Goal: Transaction & Acquisition: Subscribe to service/newsletter

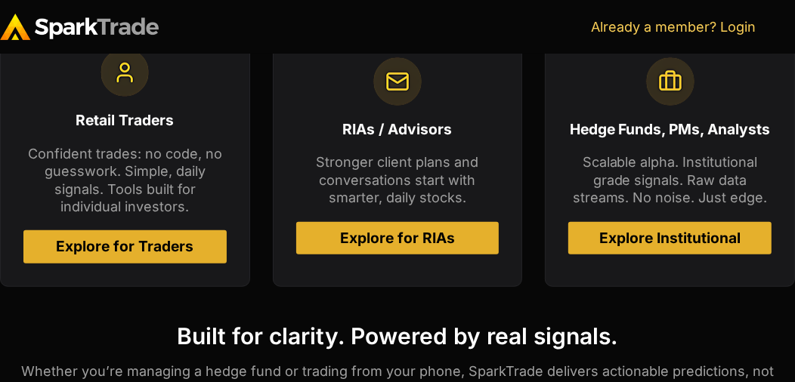
scroll to position [731, 0]
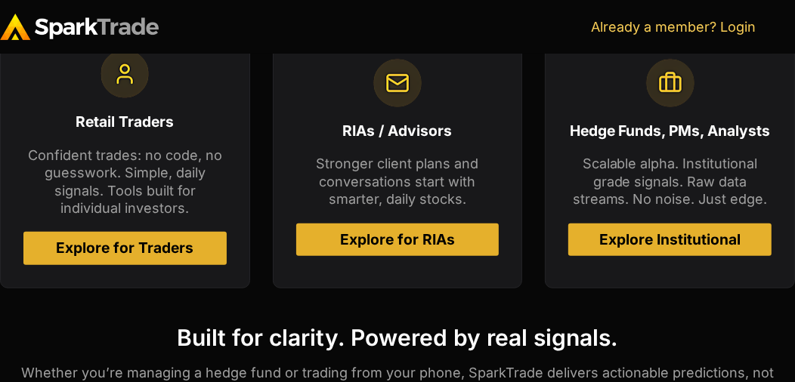
click at [401, 240] on span "Explore for RIAs" at bounding box center [397, 240] width 115 height 14
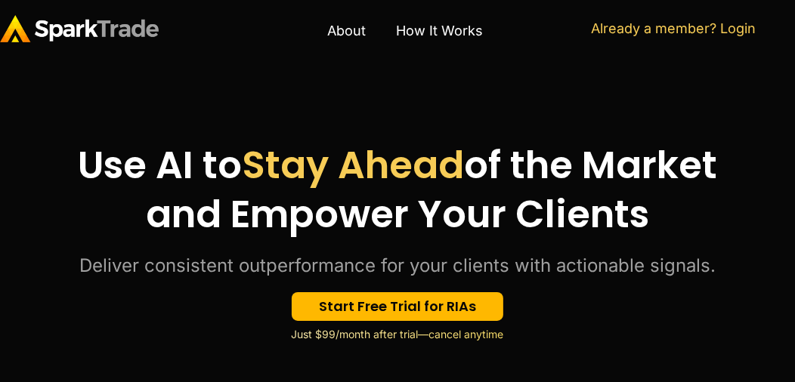
click at [123, 29] on img at bounding box center [79, 28] width 159 height 26
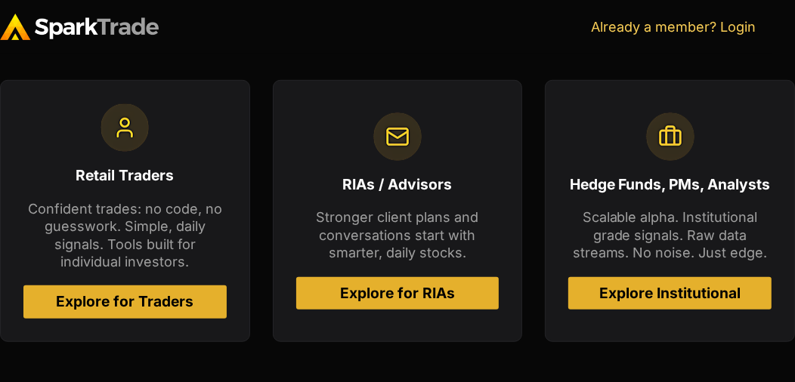
scroll to position [788, 0]
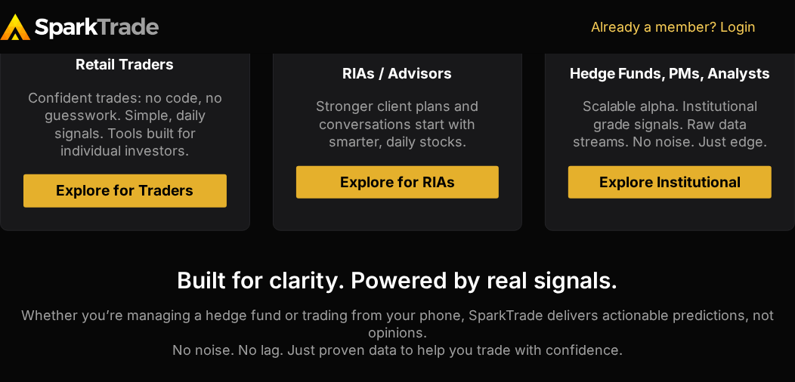
click at [159, 193] on span "Explore for Traders" at bounding box center [125, 191] width 138 height 14
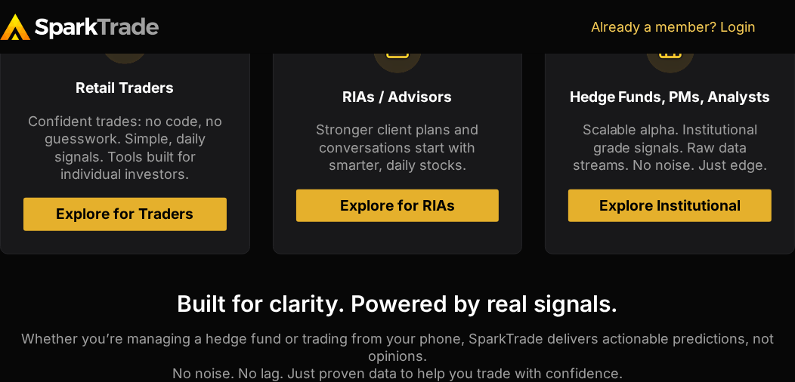
scroll to position [764, 0]
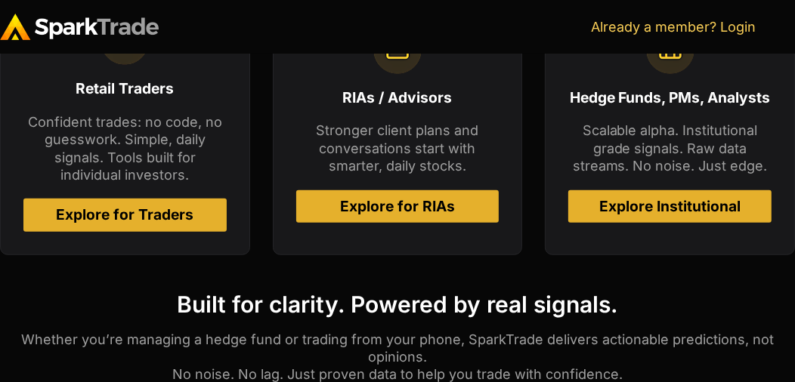
click at [159, 221] on span "Explore for Traders" at bounding box center [125, 215] width 138 height 14
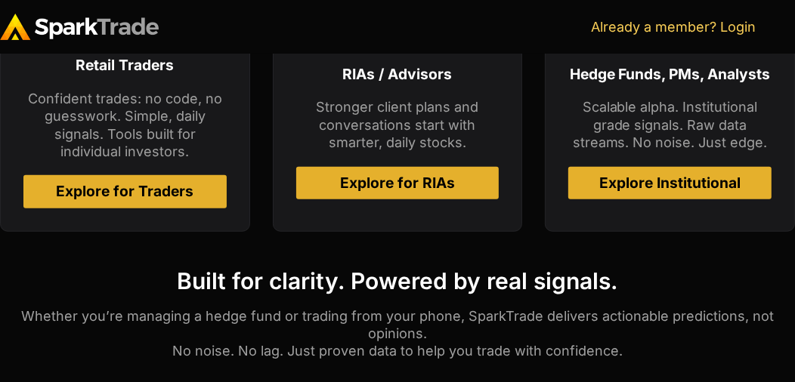
scroll to position [786, 0]
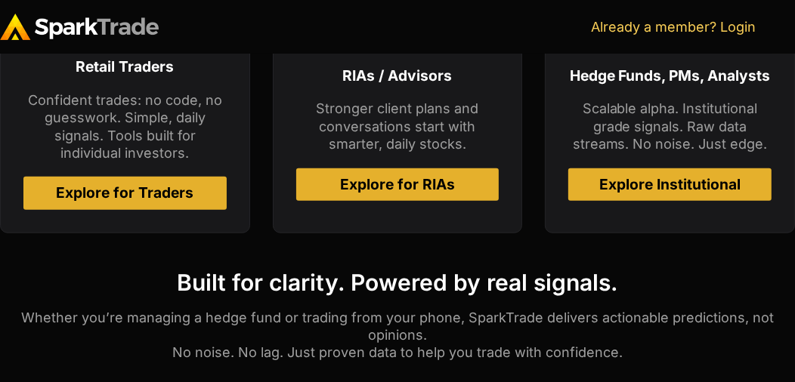
click at [181, 197] on span "Explore for Traders" at bounding box center [125, 193] width 138 height 14
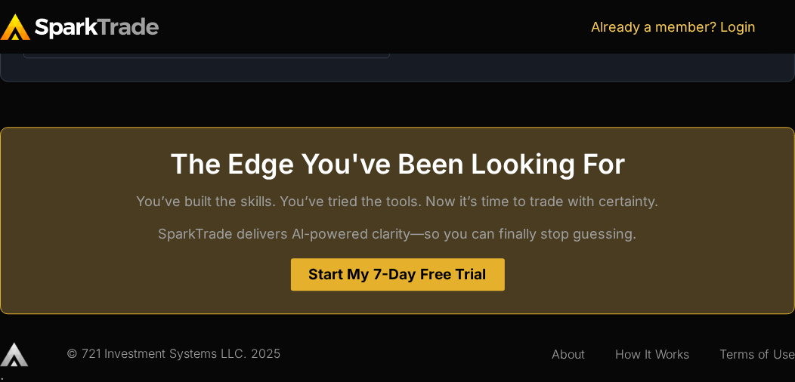
scroll to position [2261, 0]
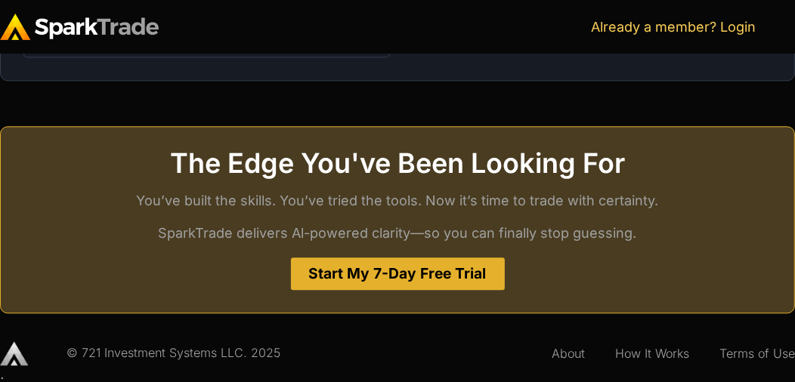
click at [367, 267] on span "Start My 7-Day Free Trial" at bounding box center [398, 274] width 178 height 14
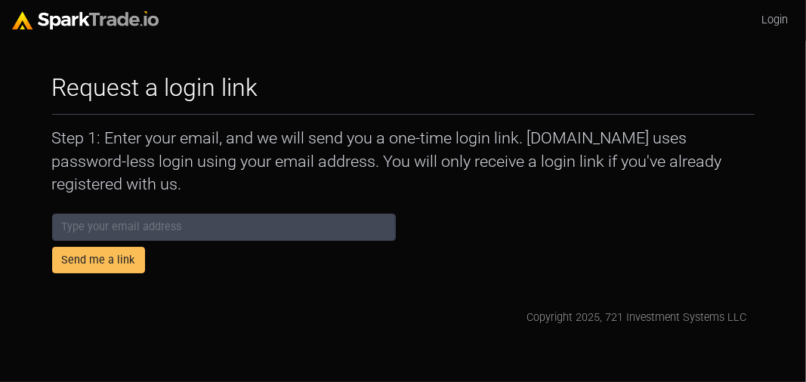
click at [367, 266] on form "Send me a link" at bounding box center [224, 244] width 344 height 60
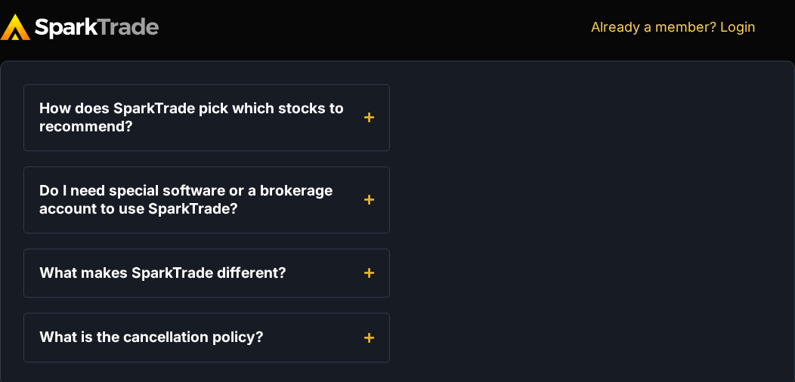
scroll to position [1955, 0]
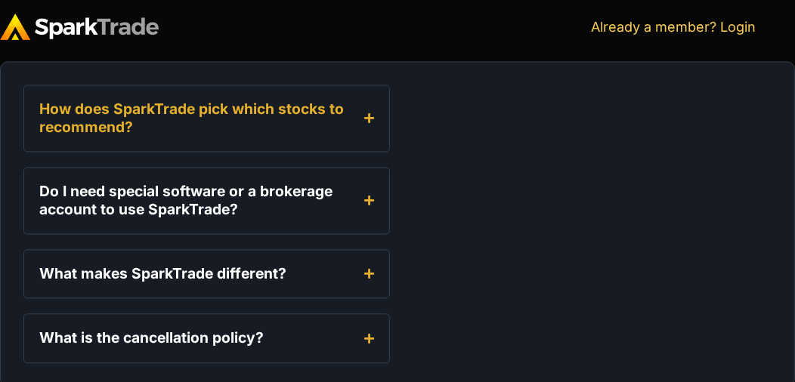
click at [368, 122] on summary "How does SparkTrade pick which stocks to recommend?" at bounding box center [206, 118] width 367 height 67
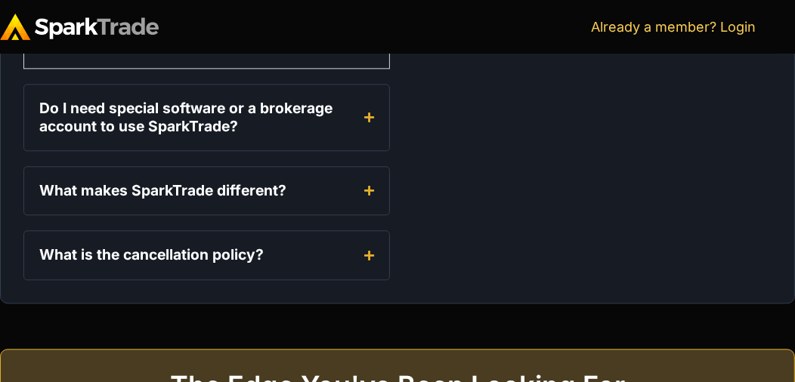
scroll to position [2198, 0]
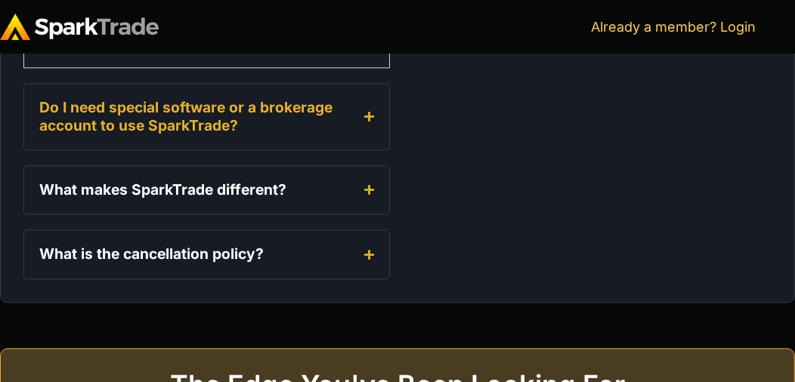
click at [369, 115] on icon "Accordion. Open links with Enter or Space, close with Escape, and navigate with…" at bounding box center [369, 116] width 10 height 11
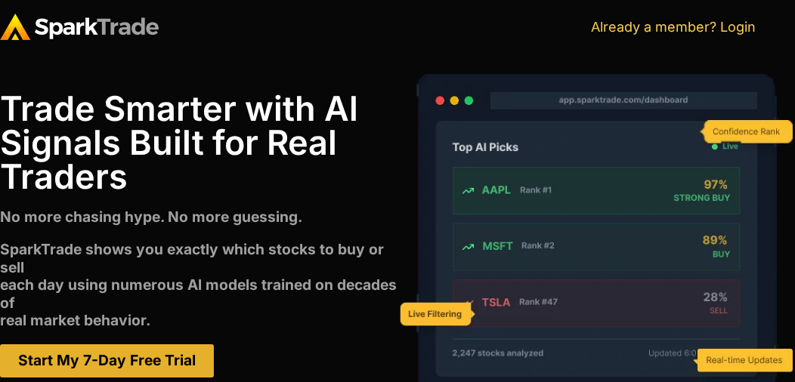
scroll to position [0, 0]
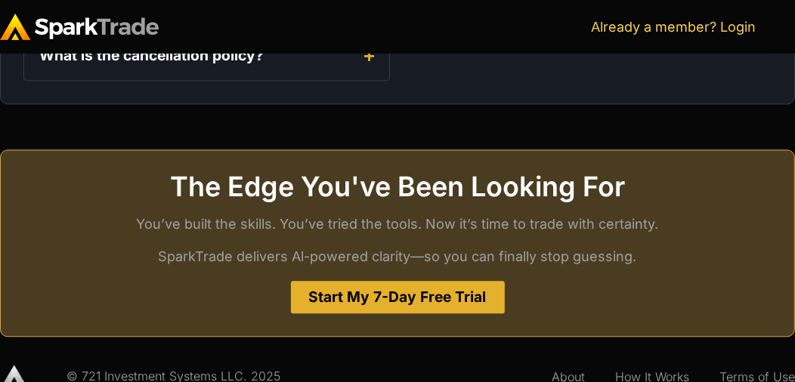
scroll to position [2261, 0]
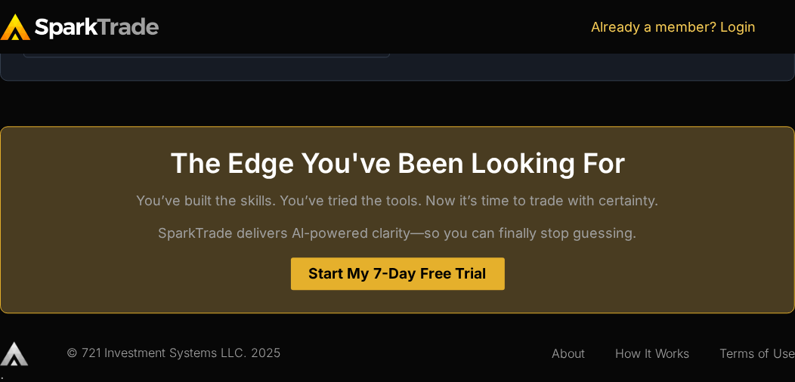
click at [392, 272] on span "Start My 7-Day Free Trial" at bounding box center [398, 274] width 178 height 14
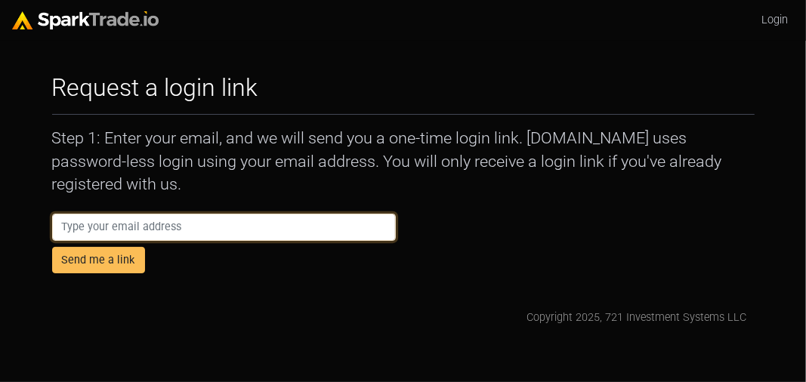
click at [171, 226] on input "email" at bounding box center [224, 227] width 344 height 27
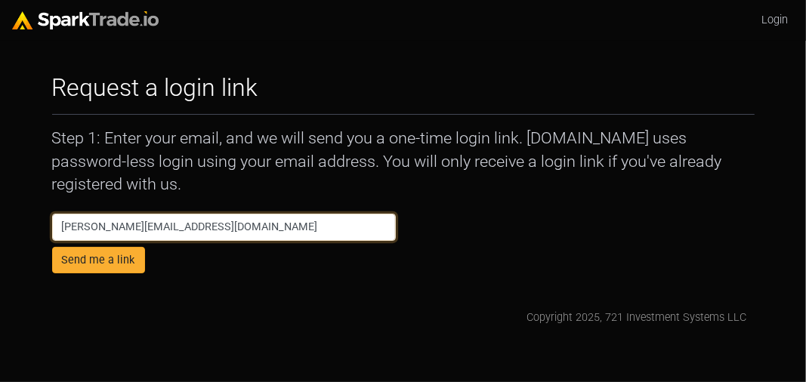
type input "[PERSON_NAME][EMAIL_ADDRESS][DOMAIN_NAME]"
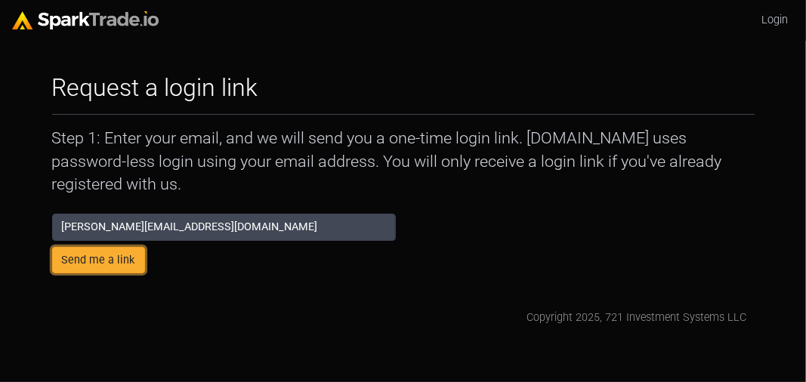
click at [128, 265] on button "Send me a link" at bounding box center [98, 260] width 93 height 27
